Goal: Transaction & Acquisition: Purchase product/service

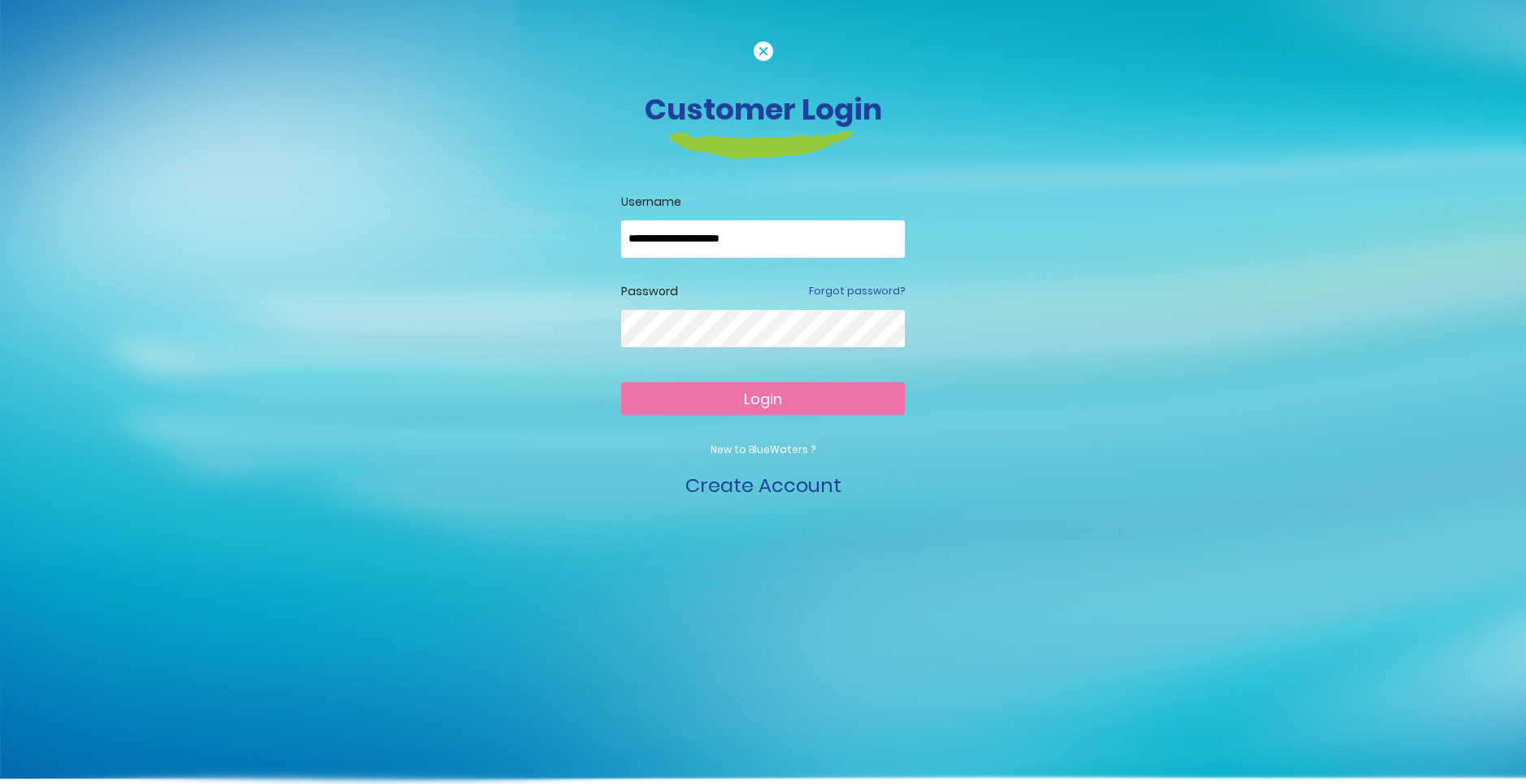
type input "**********"
click at [763, 397] on button "Login" at bounding box center [763, 397] width 284 height 32
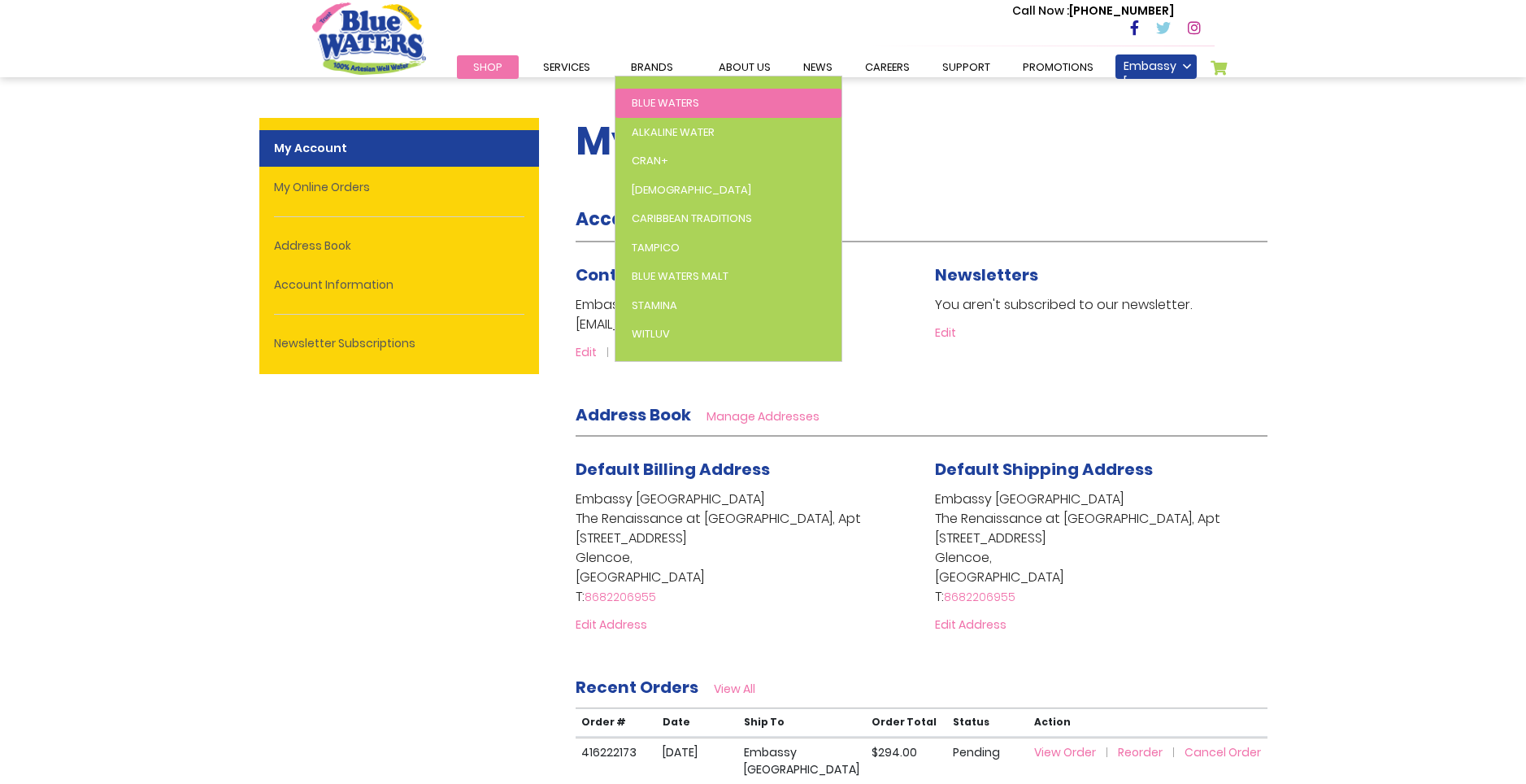
click at [660, 100] on span "Blue Waters" at bounding box center [665, 103] width 67 height 16
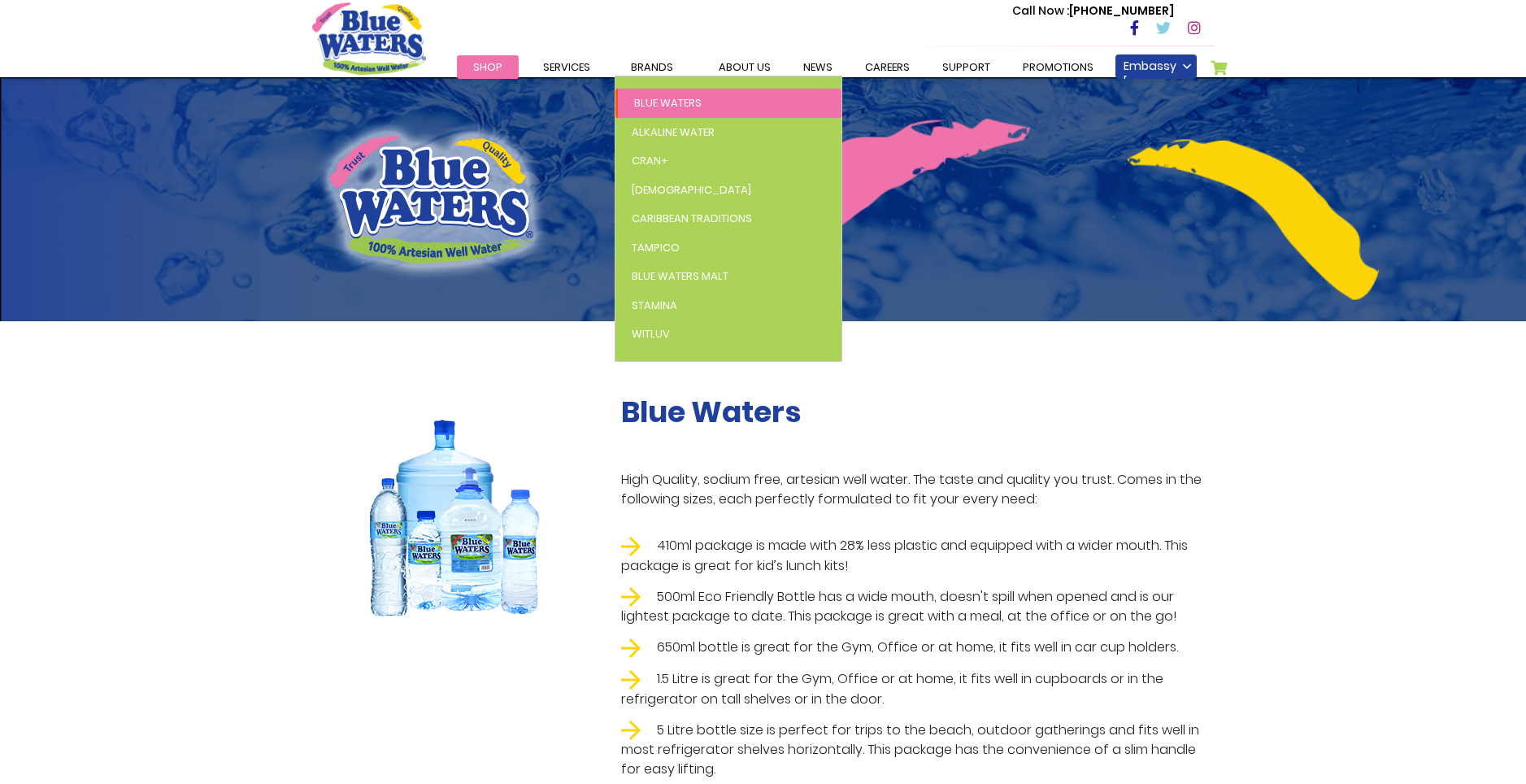
click at [658, 103] on span "Blue Waters" at bounding box center [668, 103] width 67 height 16
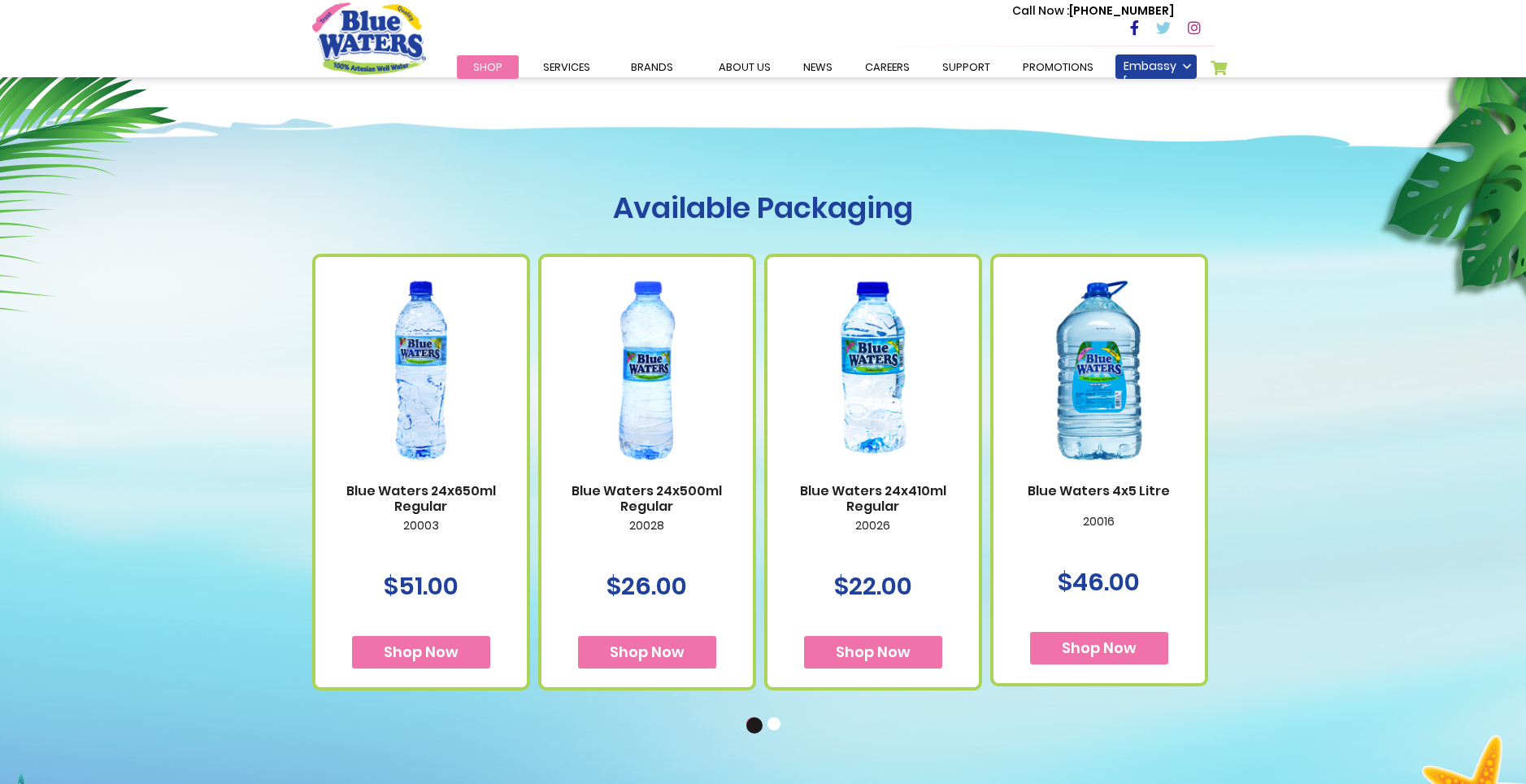
scroll to position [900, 0]
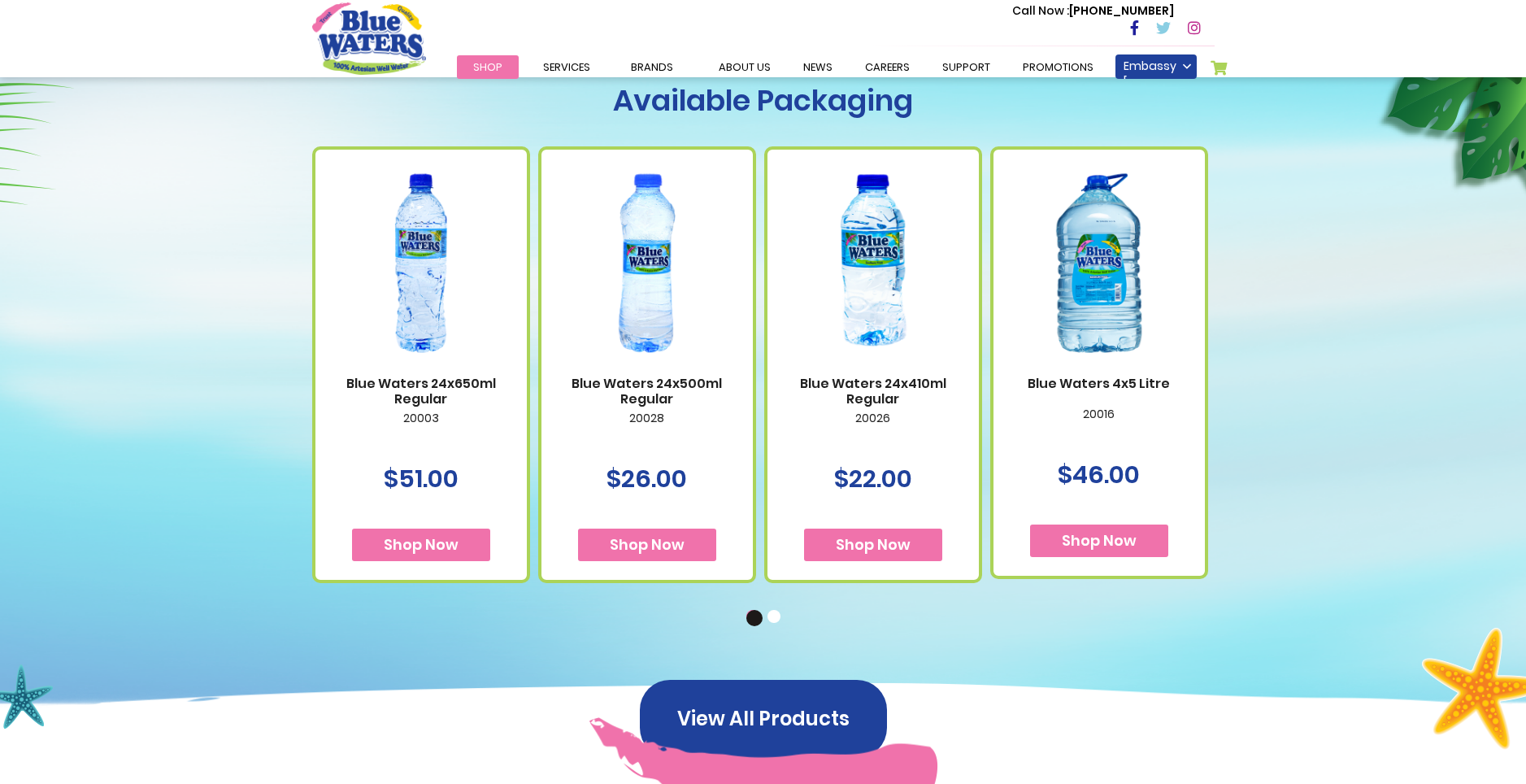
click at [777, 615] on button "2" at bounding box center [776, 618] width 17 height 17
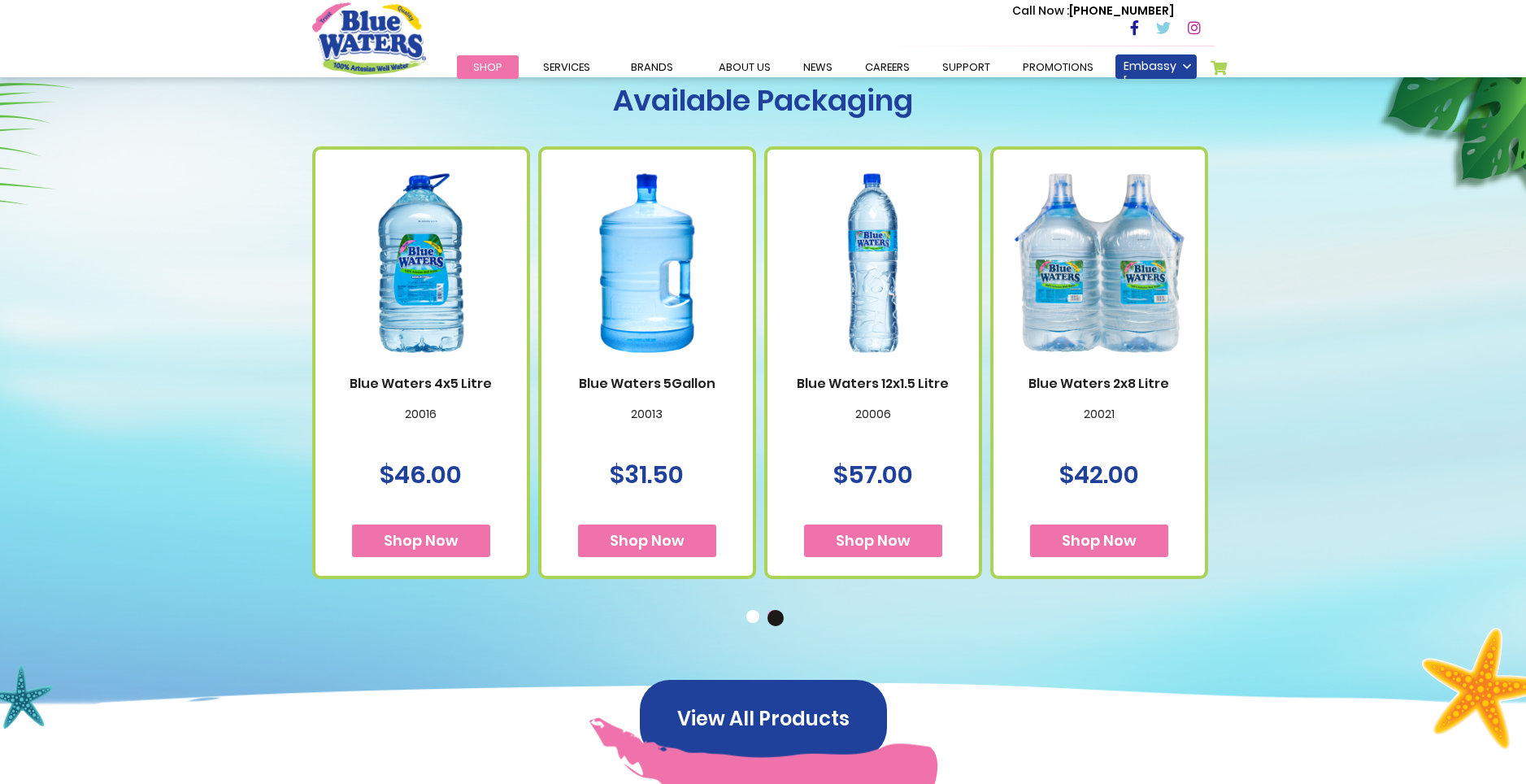
click at [1113, 536] on span "Shop Now" at bounding box center [1099, 540] width 75 height 20
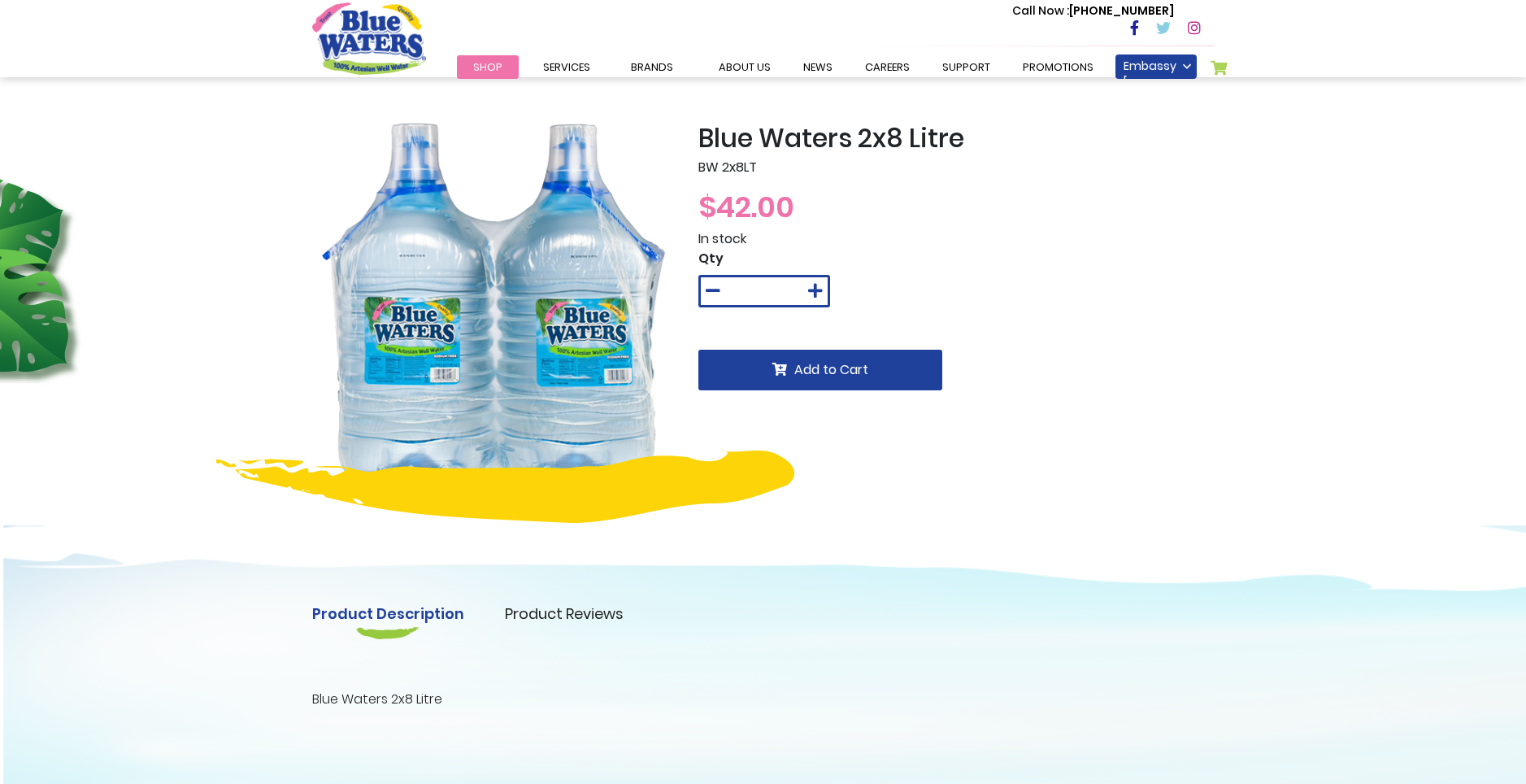
click at [819, 290] on icon at bounding box center [815, 290] width 15 height 17
type input "*"
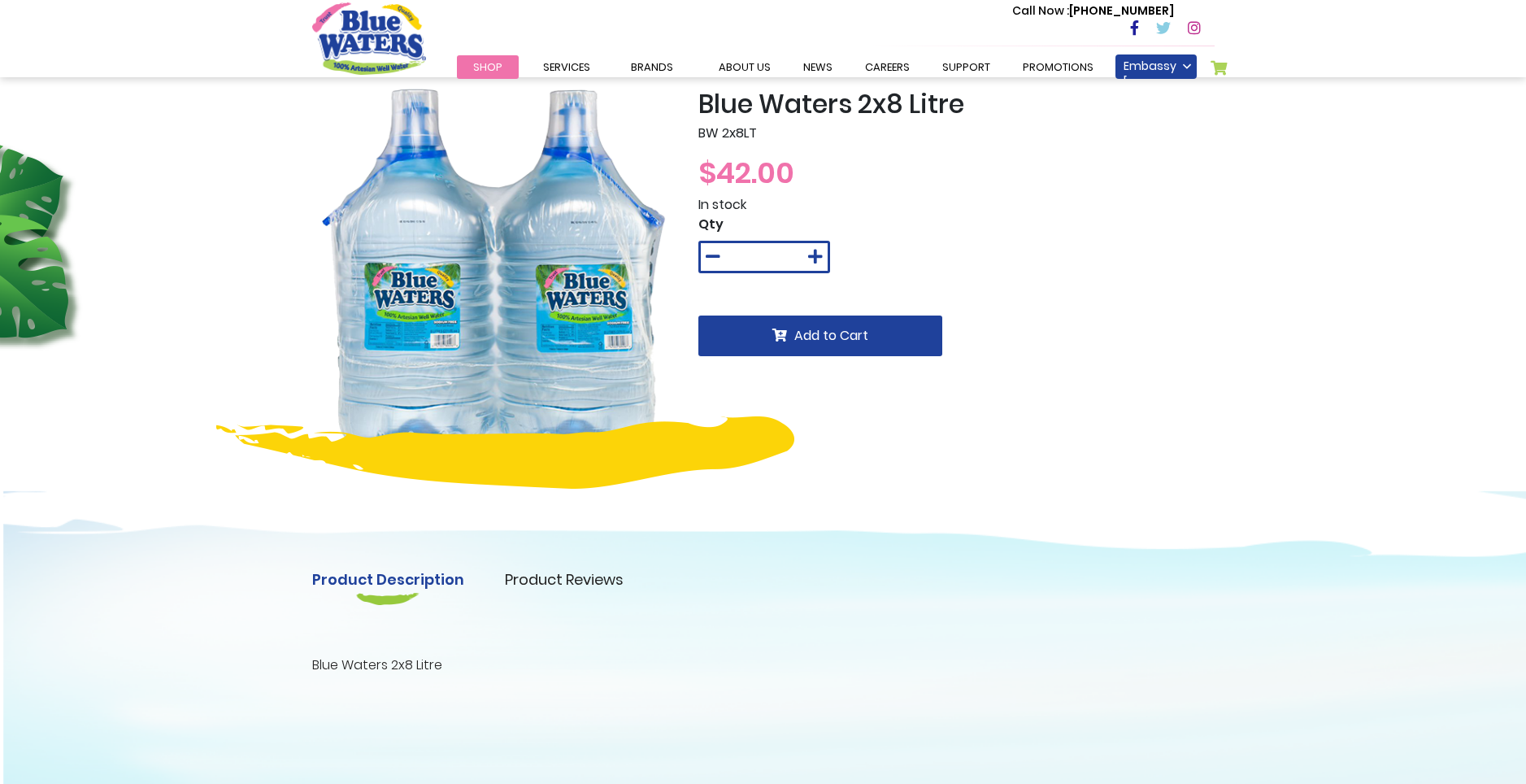
scroll to position [4, 0]
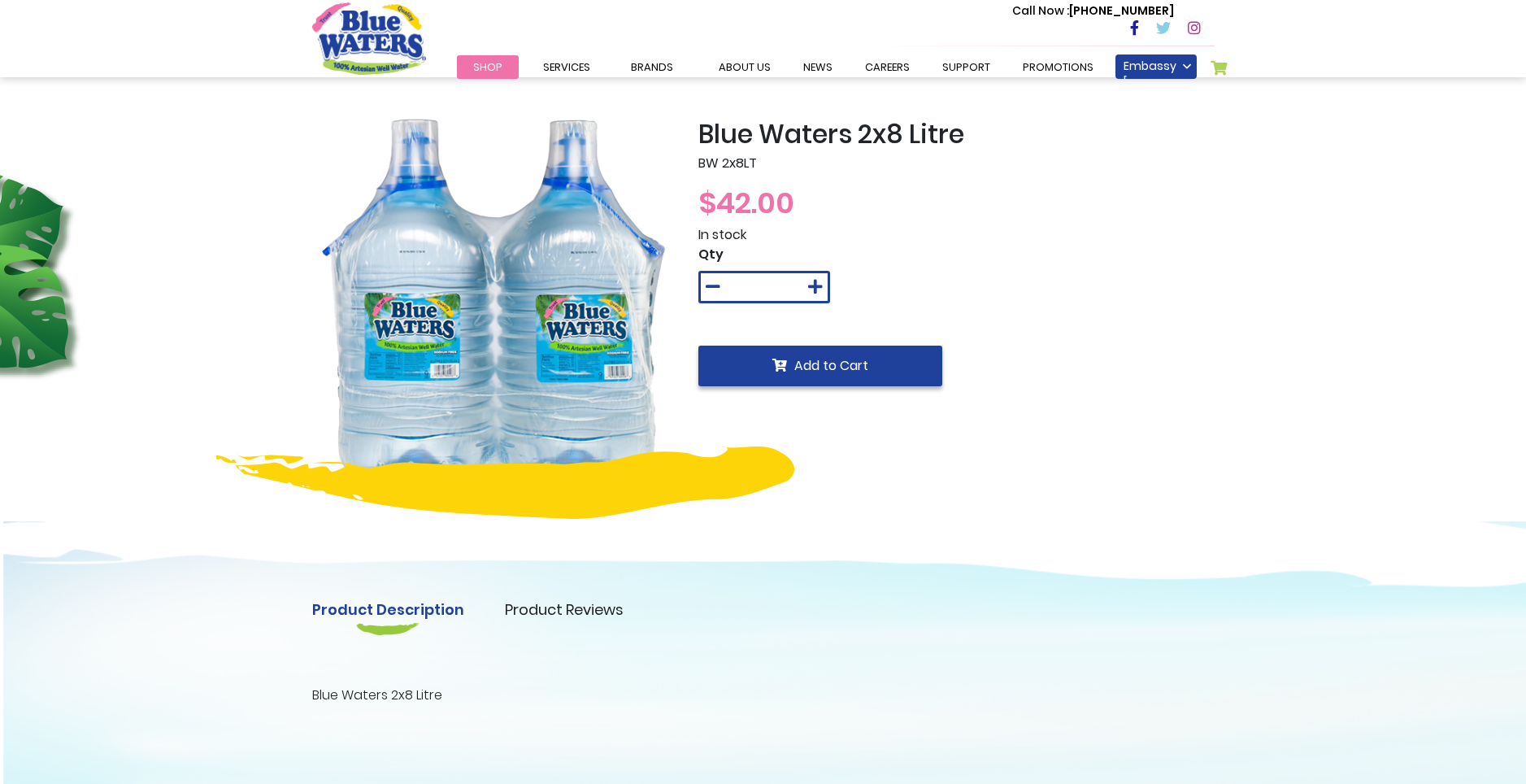
click at [914, 365] on button "Add to Cart" at bounding box center [820, 366] width 244 height 41
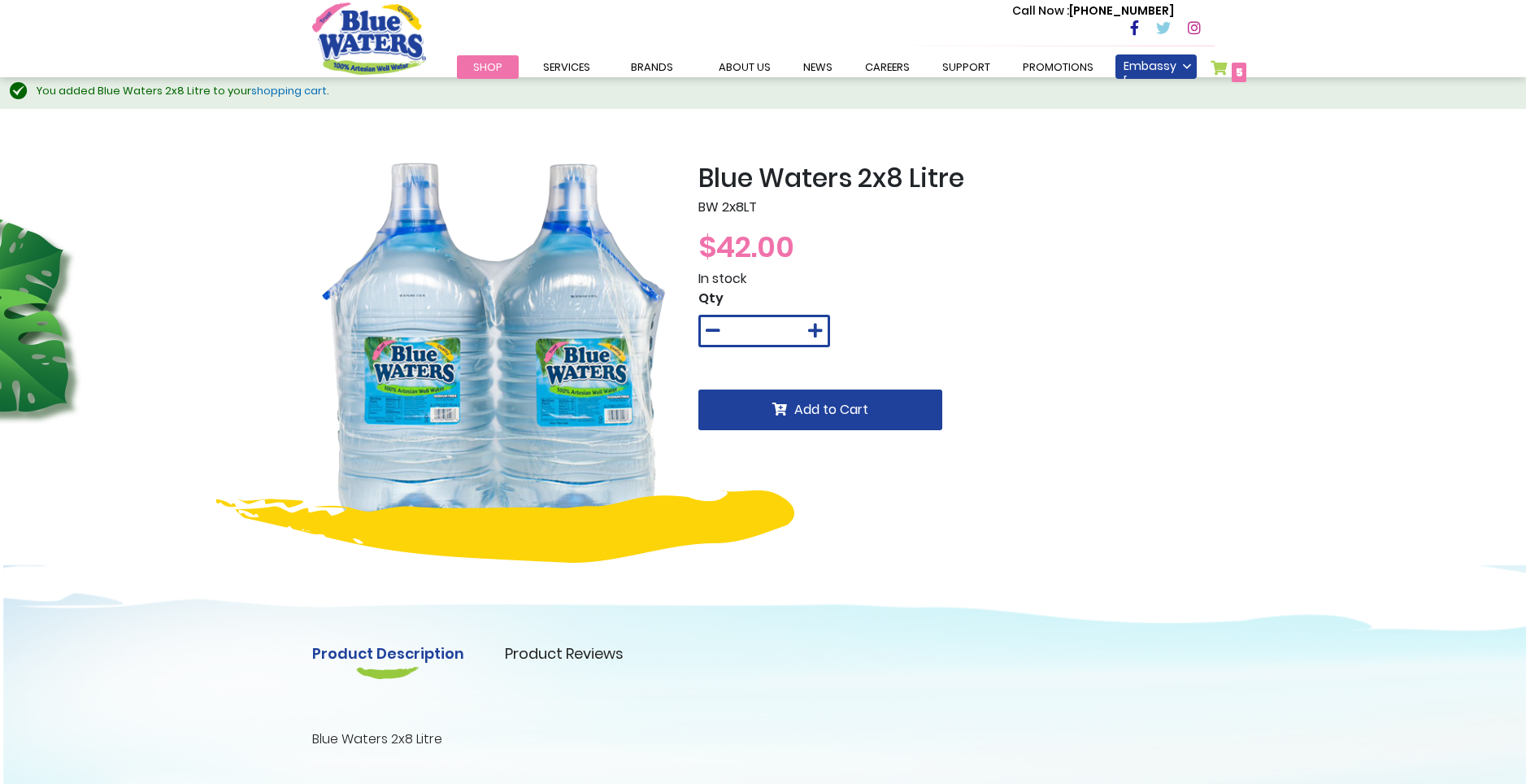
click at [1233, 72] on span "5 5 items" at bounding box center [1239, 72] width 15 height 19
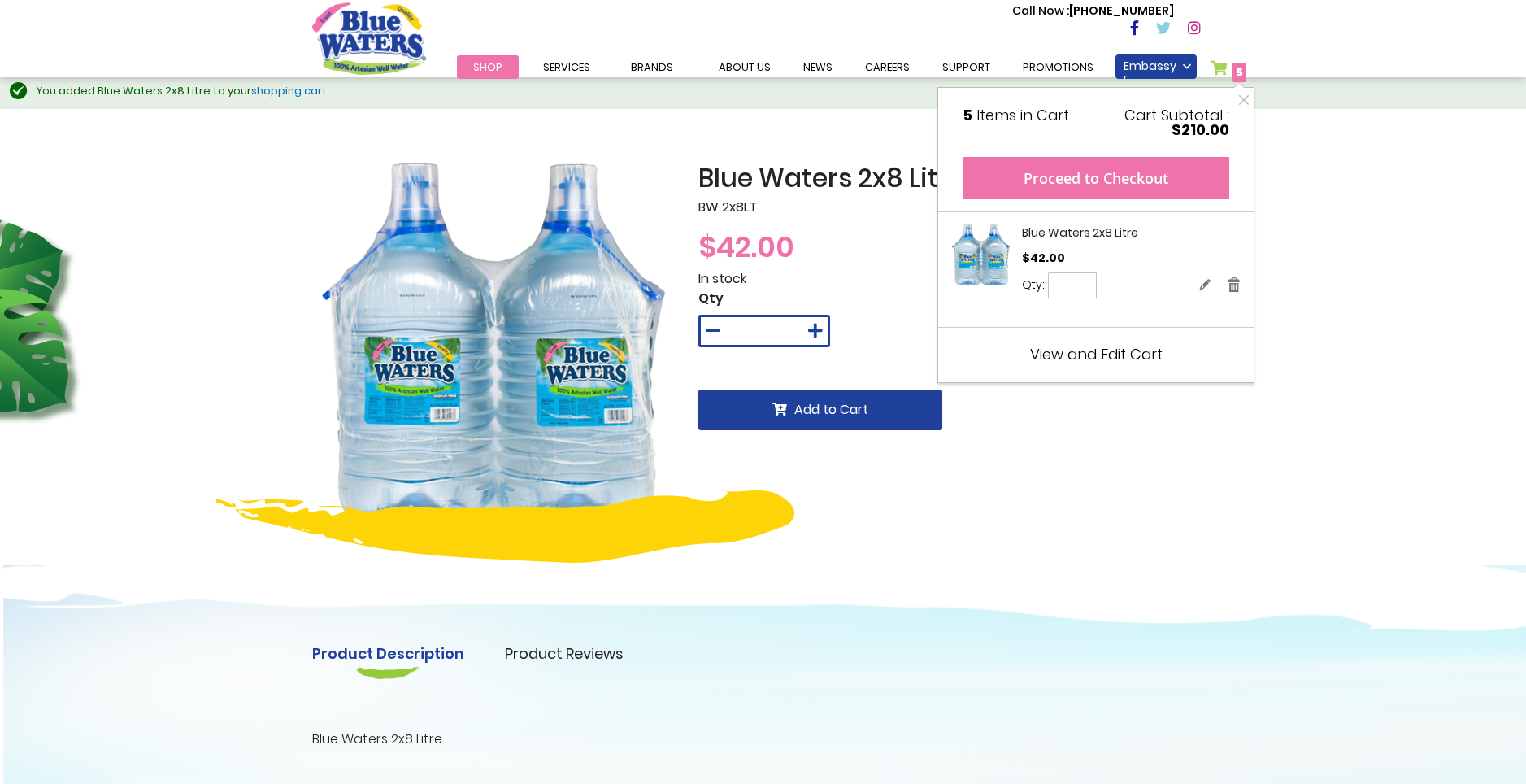
click at [1123, 175] on button "Proceed to Checkout" at bounding box center [1096, 178] width 266 height 43
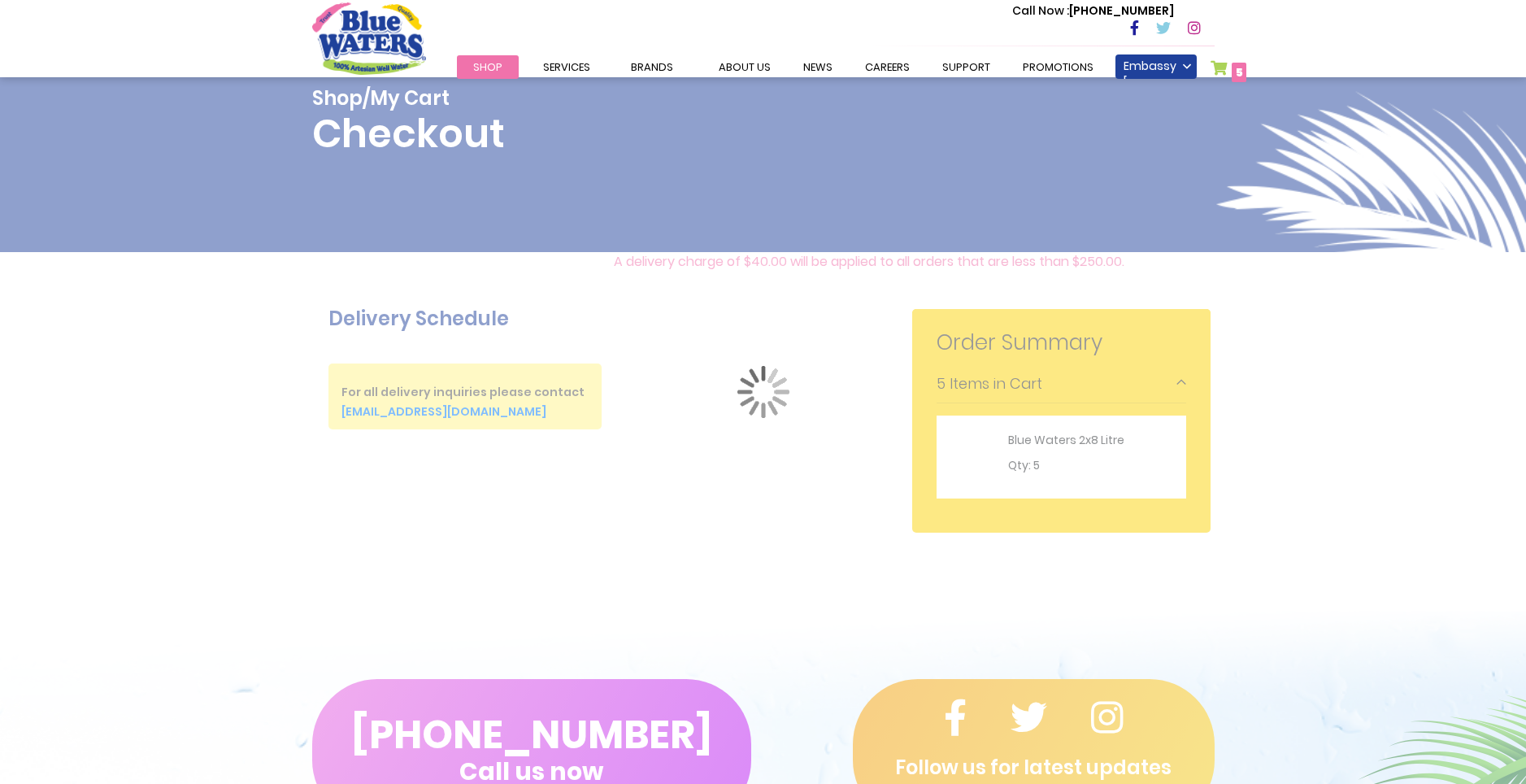
scroll to position [380, 0]
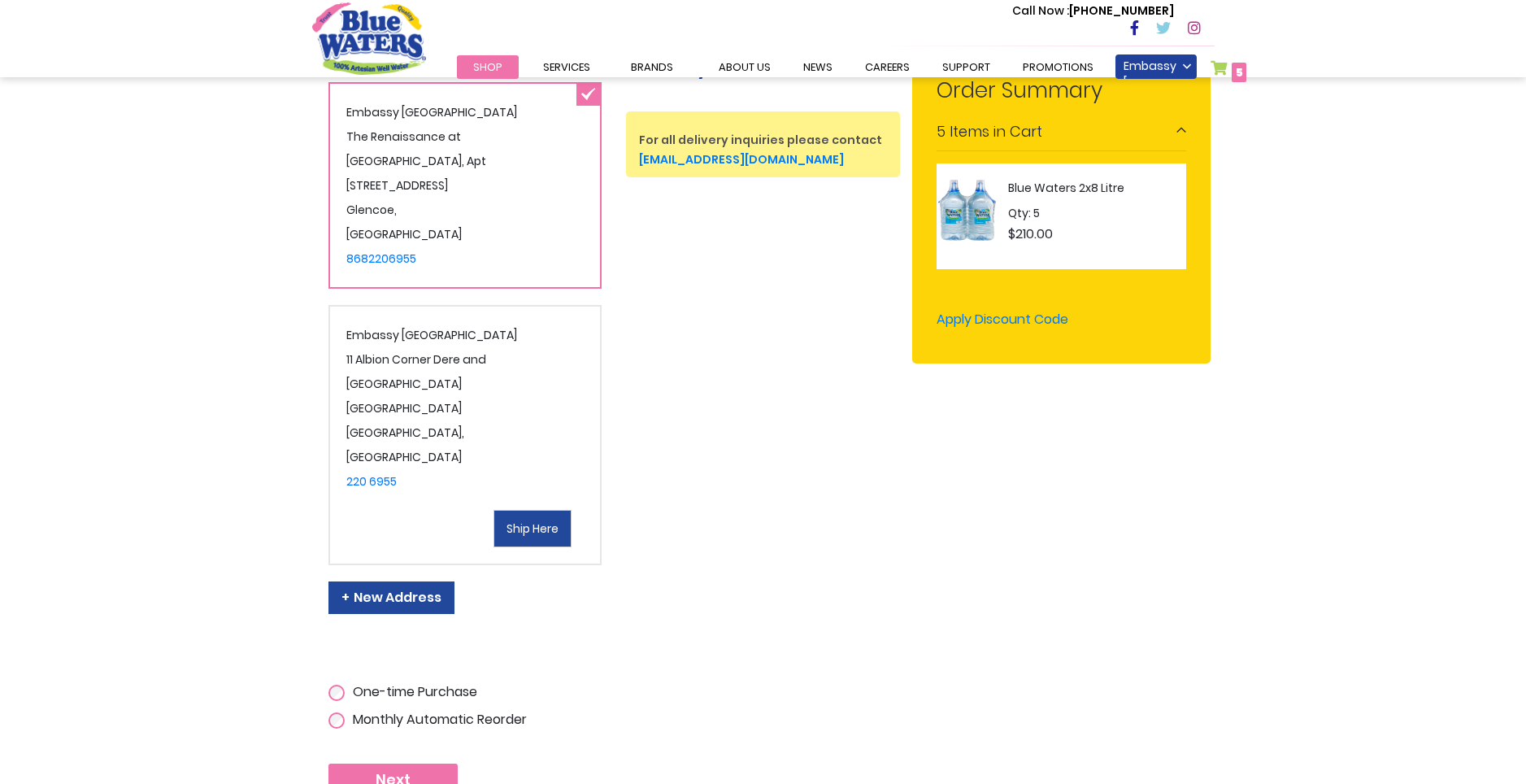
click at [516, 520] on span "Ship Here" at bounding box center [533, 528] width 52 height 17
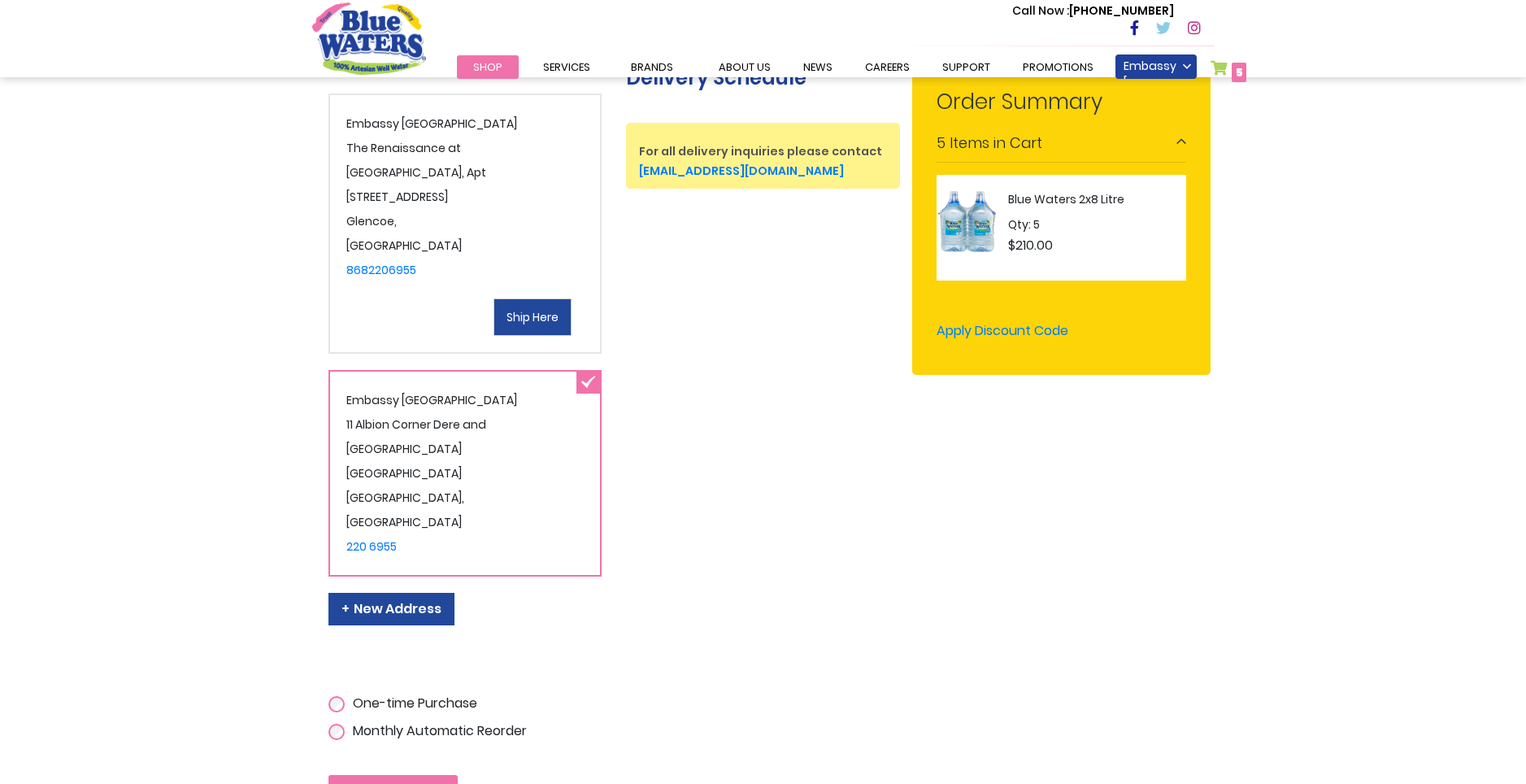
scroll to position [415, 0]
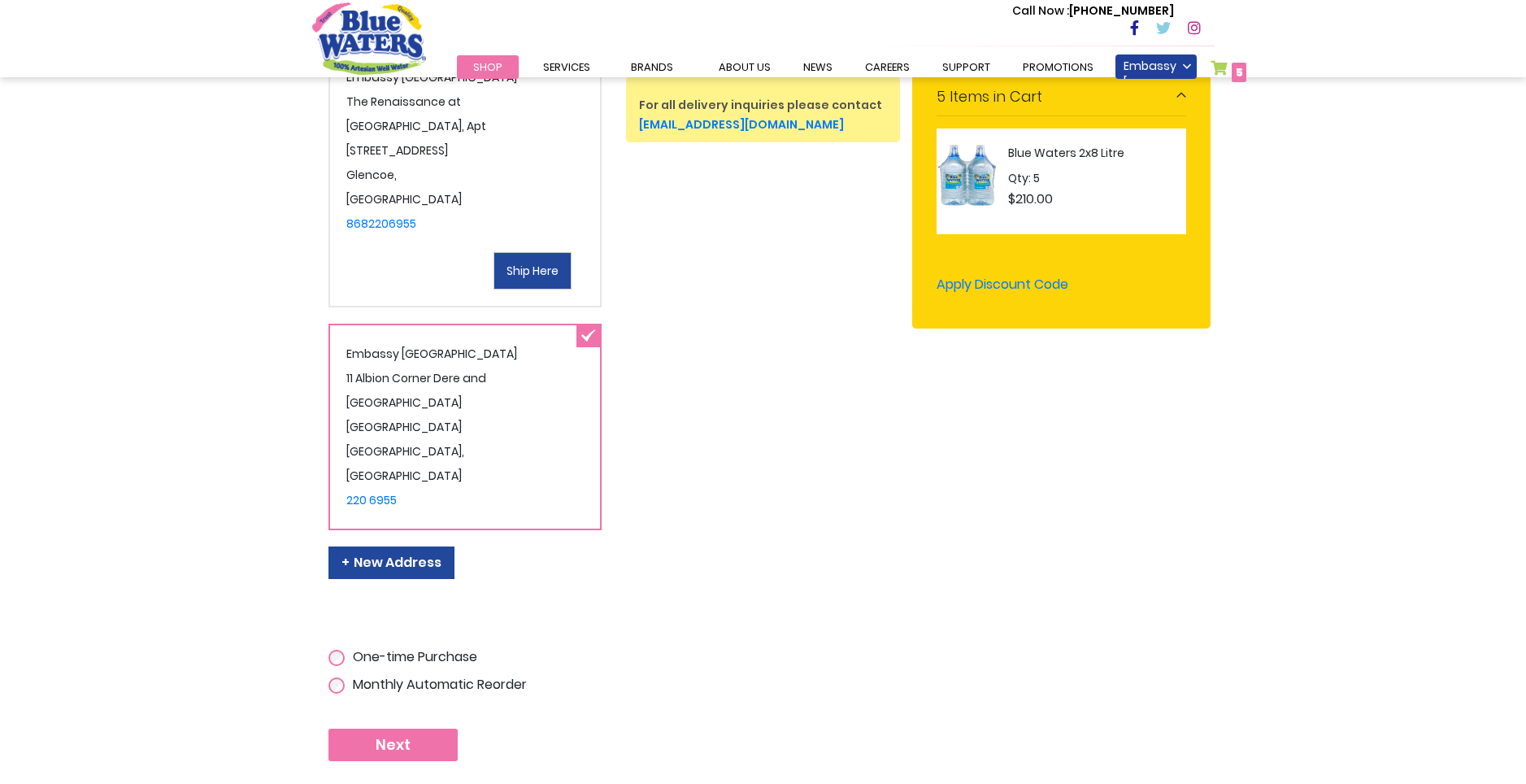
click at [442, 729] on button "Next" at bounding box center [393, 744] width 129 height 32
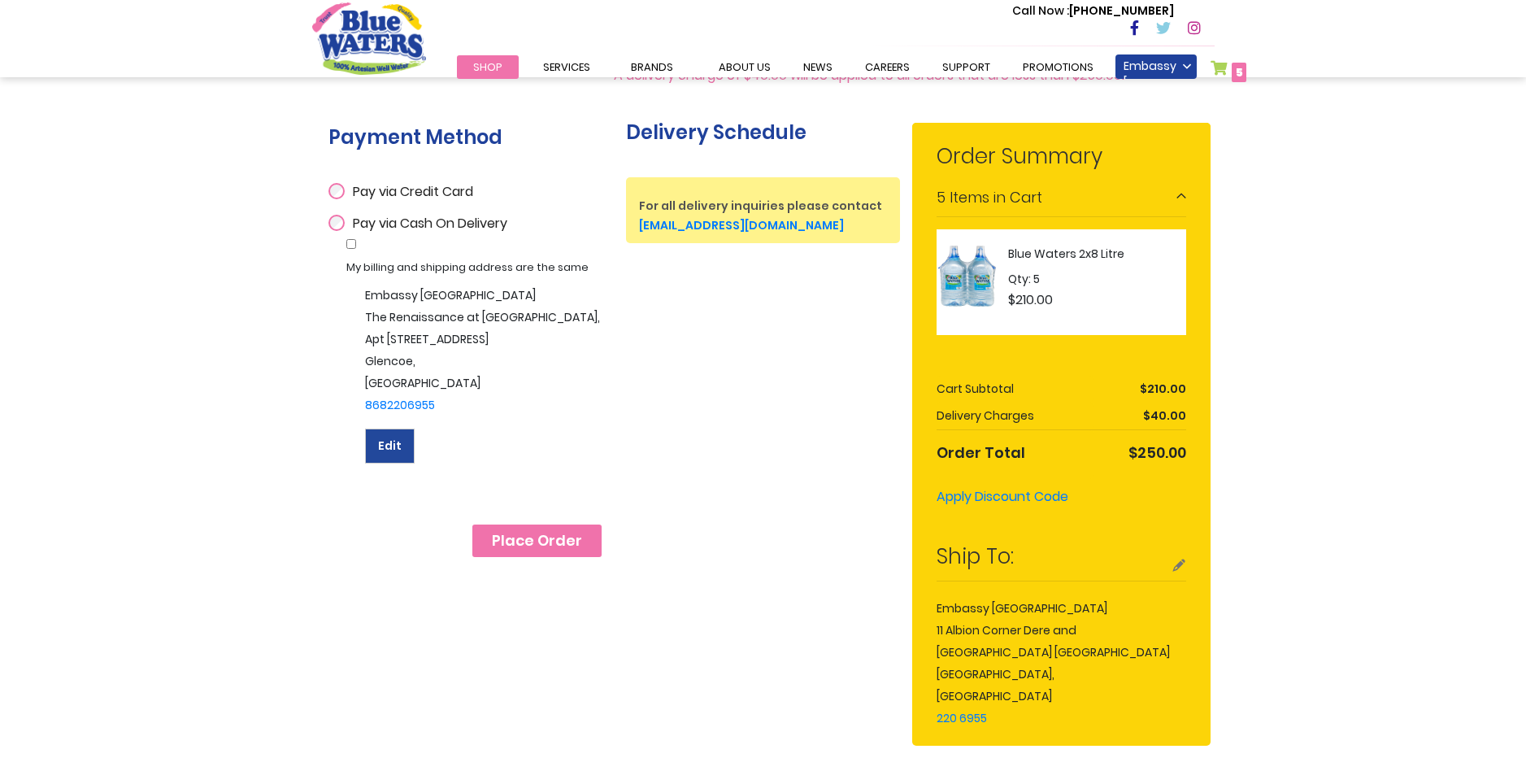
scroll to position [311, 0]
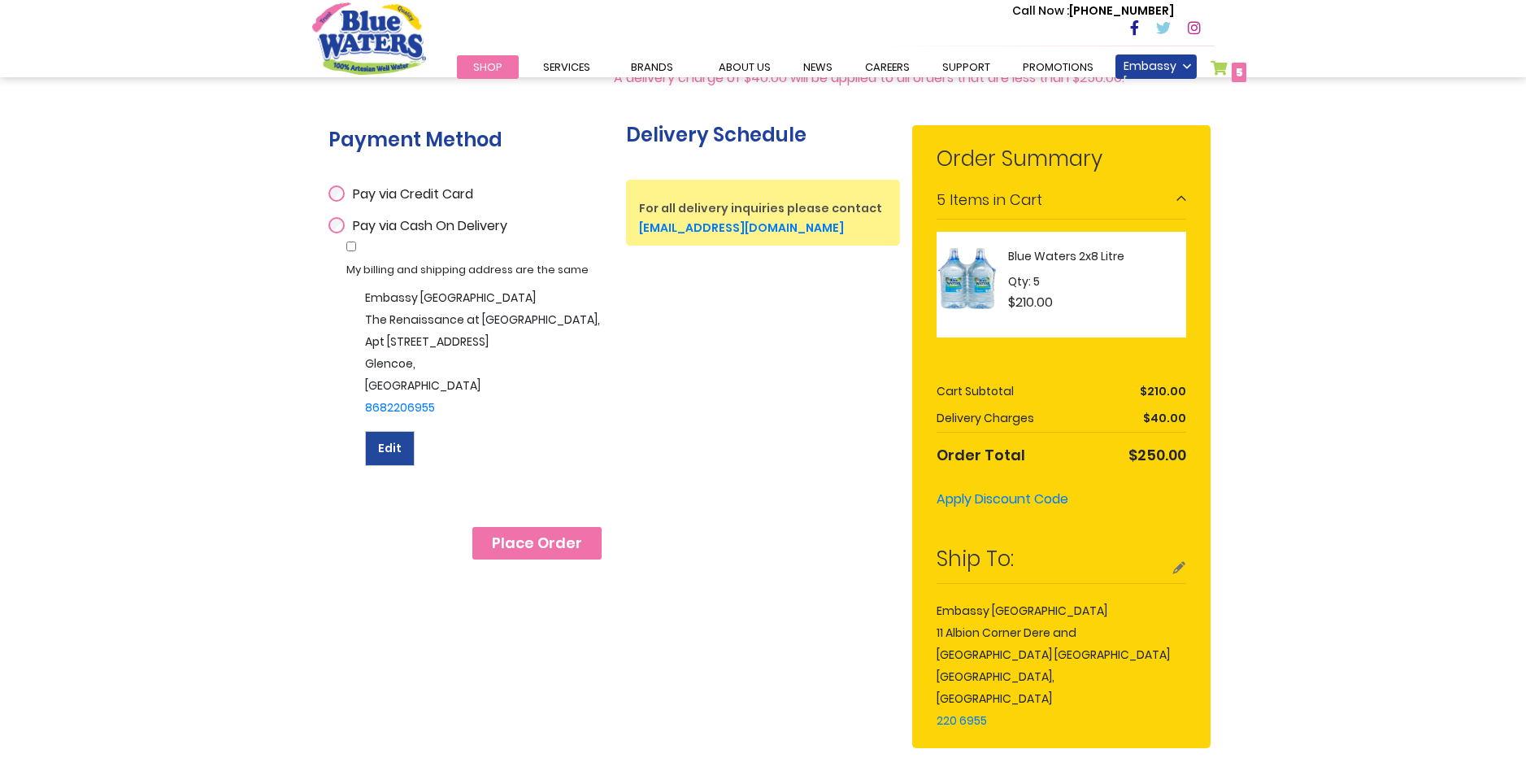
click at [399, 440] on span "Edit" at bounding box center [390, 448] width 23 height 17
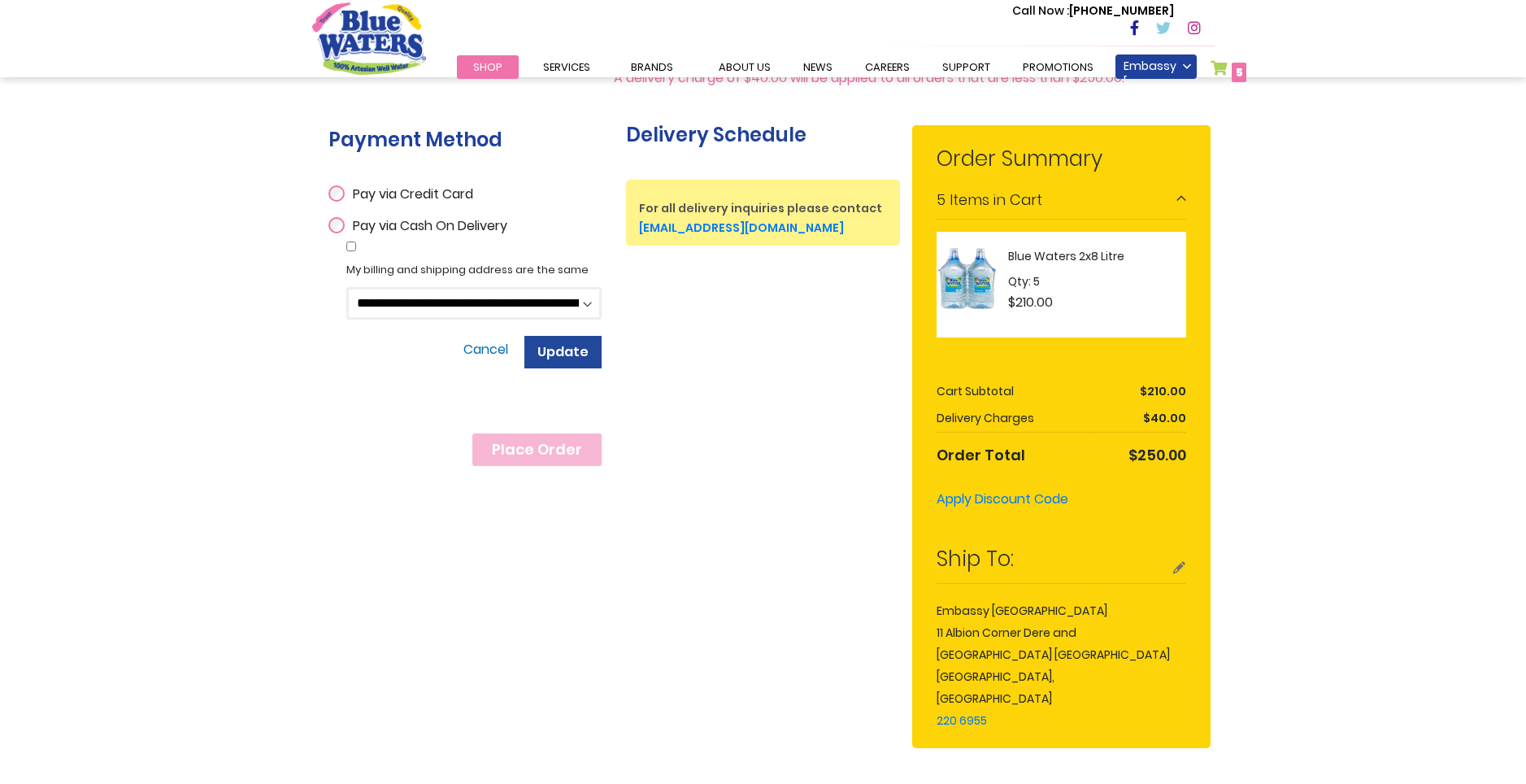
select select
click at [575, 348] on span "Update" at bounding box center [563, 351] width 52 height 18
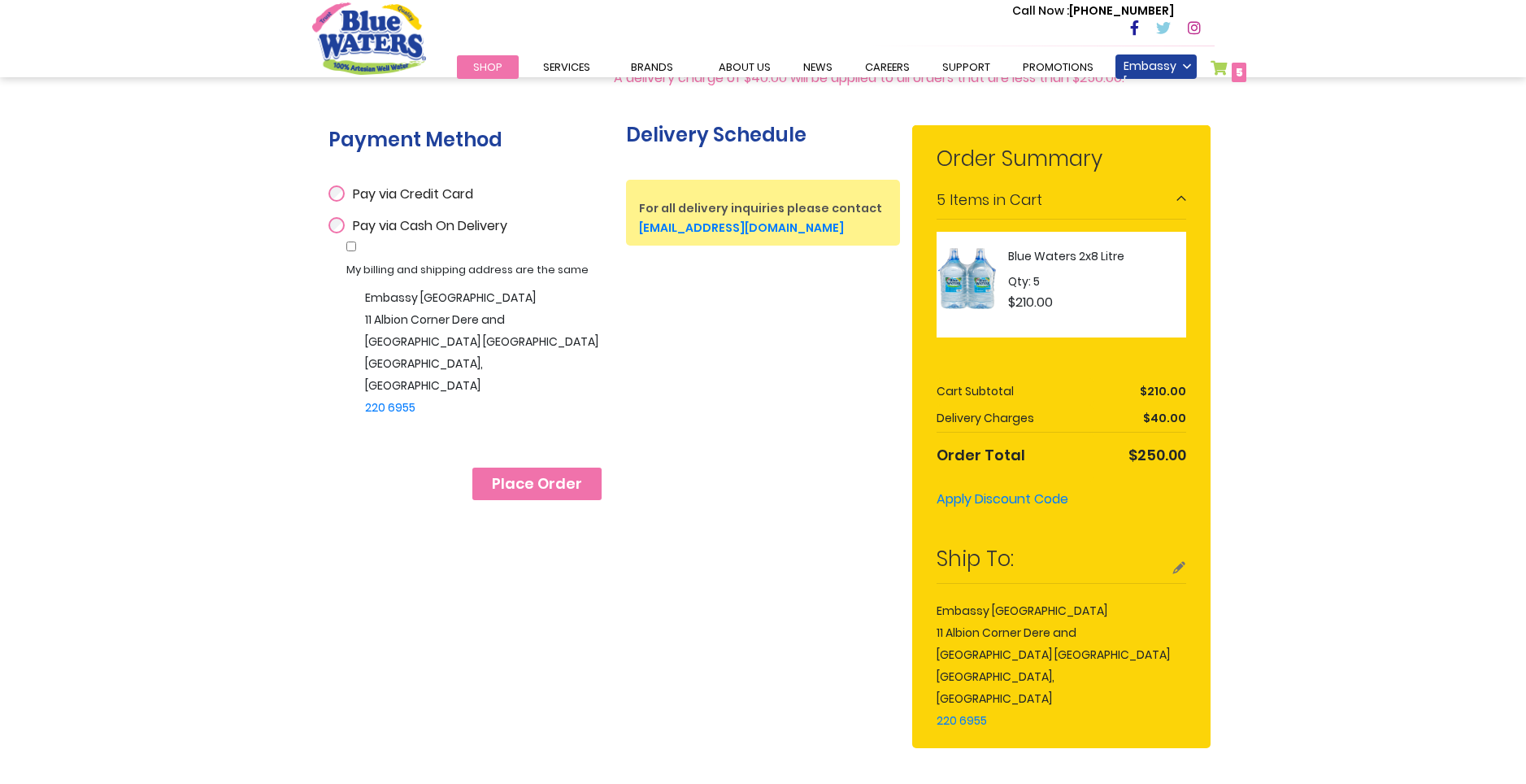
click at [558, 480] on span "Place Order" at bounding box center [537, 484] width 90 height 17
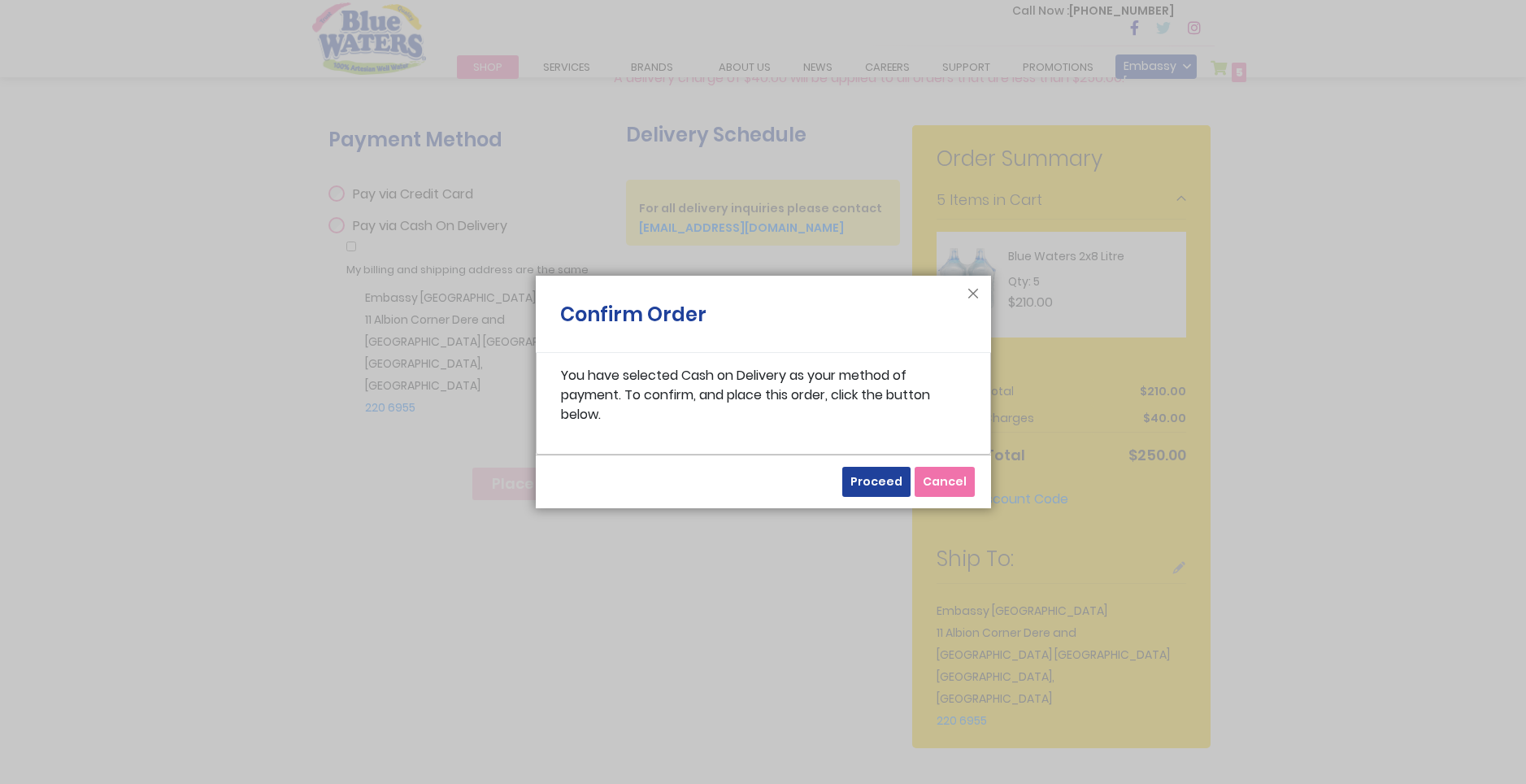
click at [873, 477] on span "Proceed" at bounding box center [877, 481] width 52 height 17
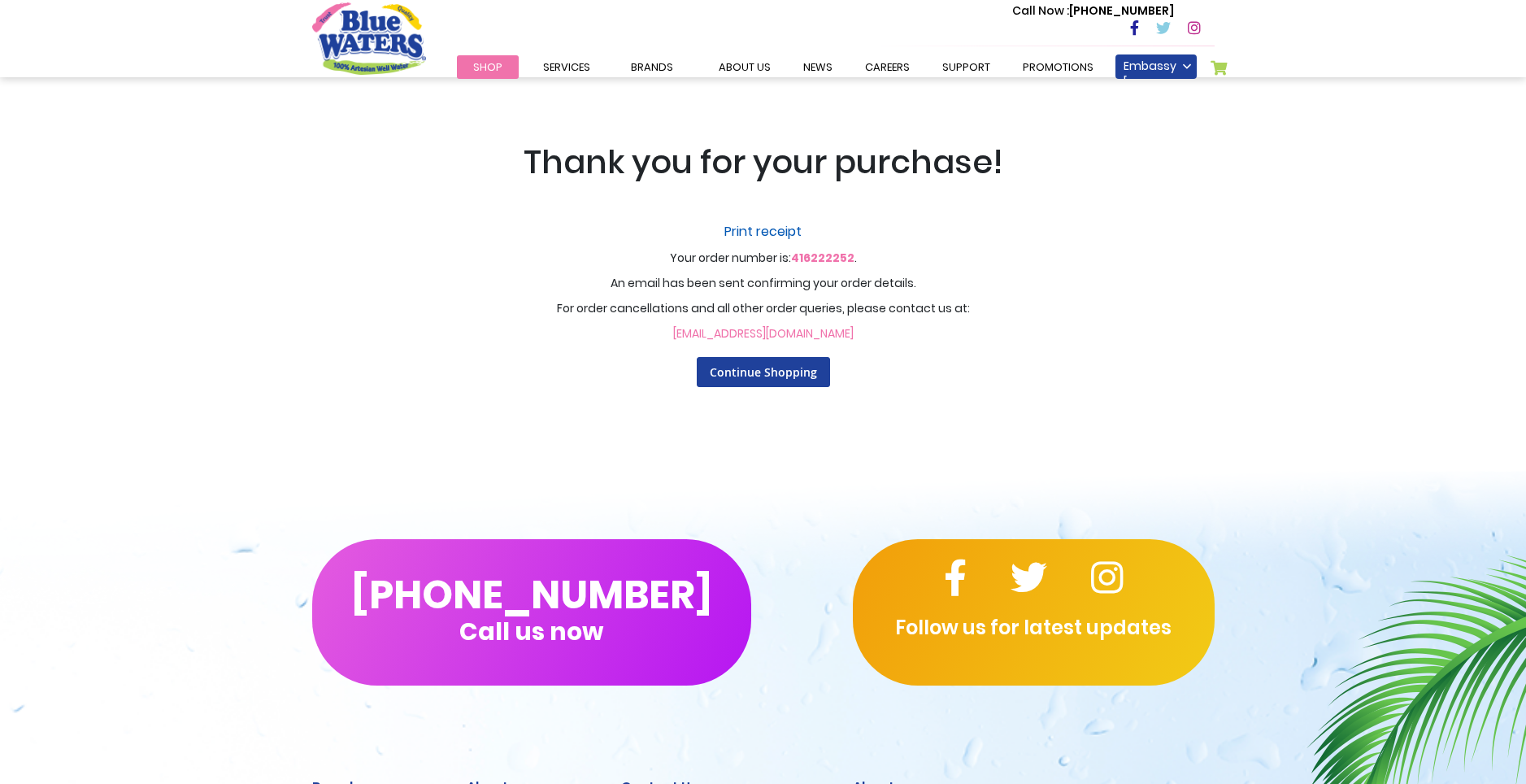
click at [770, 231] on link "Print receipt" at bounding box center [764, 231] width 1009 height 19
